Goal: Task Accomplishment & Management: Complete application form

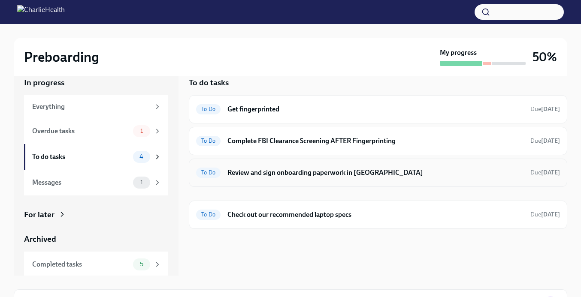
scroll to position [3, 0]
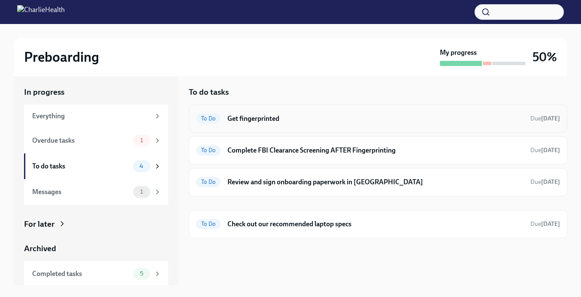
click at [272, 124] on div "To Do Get fingerprinted Due [DATE]" at bounding box center [378, 119] width 364 height 14
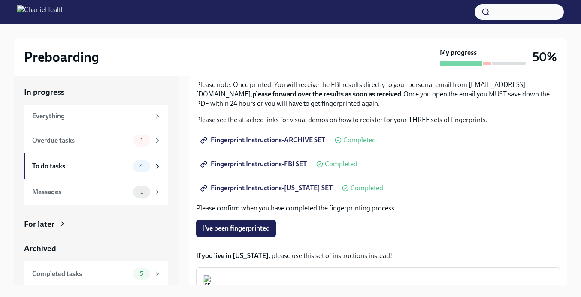
scroll to position [152, 0]
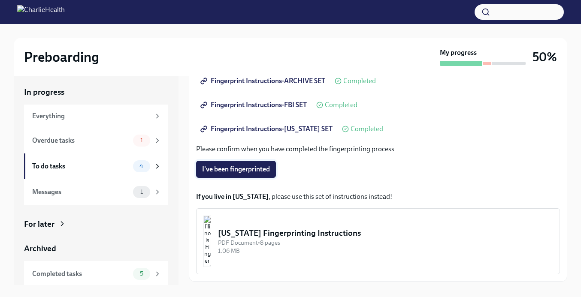
click at [230, 170] on span "I've been fingerprinted" at bounding box center [236, 169] width 68 height 9
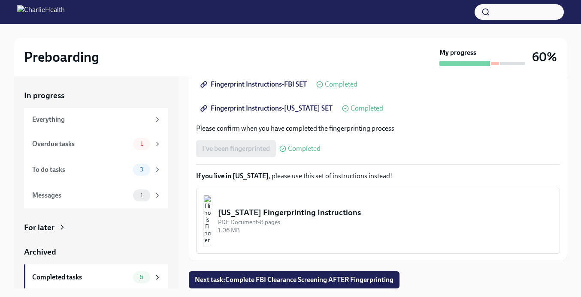
scroll to position [15, 0]
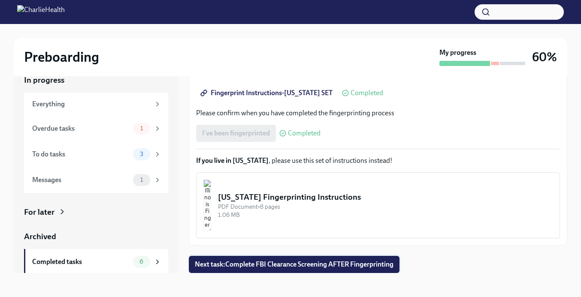
click at [338, 258] on button "Next task : Complete FBI Clearance Screening AFTER Fingerprinting" at bounding box center [294, 264] width 211 height 17
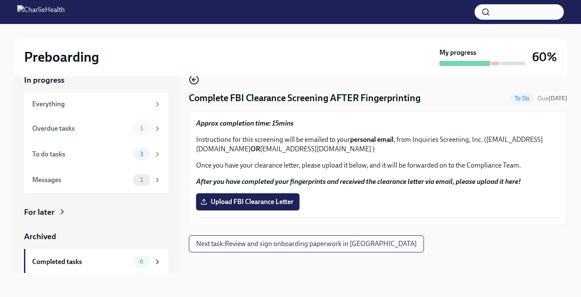
click at [270, 204] on span "Upload FBI Clearance Letter" at bounding box center [247, 202] width 91 height 9
click at [0, 0] on input "Upload FBI Clearance Letter" at bounding box center [0, 0] width 0 height 0
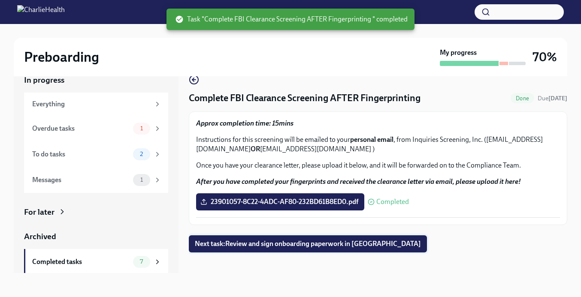
click at [287, 244] on span "Next task : Review and sign onboarding paperwork in [GEOGRAPHIC_DATA]" at bounding box center [308, 244] width 226 height 9
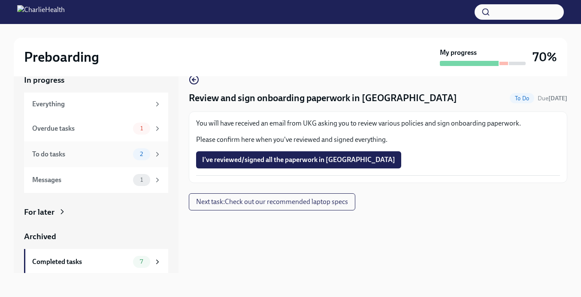
click at [113, 151] on div "To do tasks" at bounding box center [80, 154] width 97 height 9
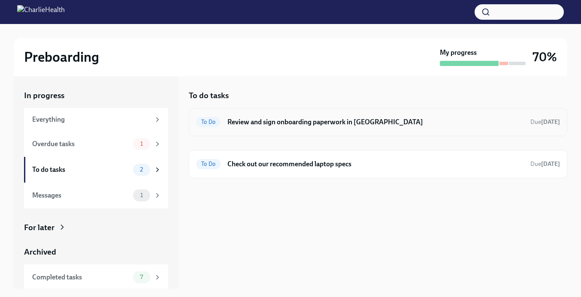
click at [283, 133] on div "To Do Review and sign onboarding paperwork in [GEOGRAPHIC_DATA] Due [DATE]" at bounding box center [378, 122] width 378 height 28
click at [282, 124] on h6 "Review and sign onboarding paperwork in [GEOGRAPHIC_DATA]" at bounding box center [375, 122] width 296 height 9
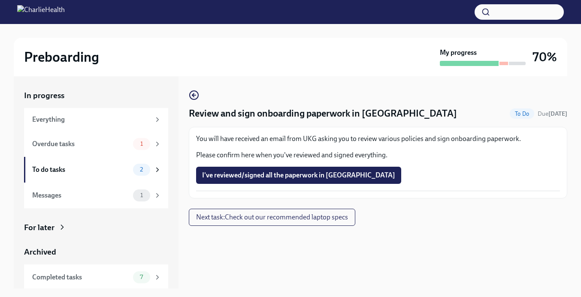
scroll to position [15, 0]
